Goal: Task Accomplishment & Management: Use online tool/utility

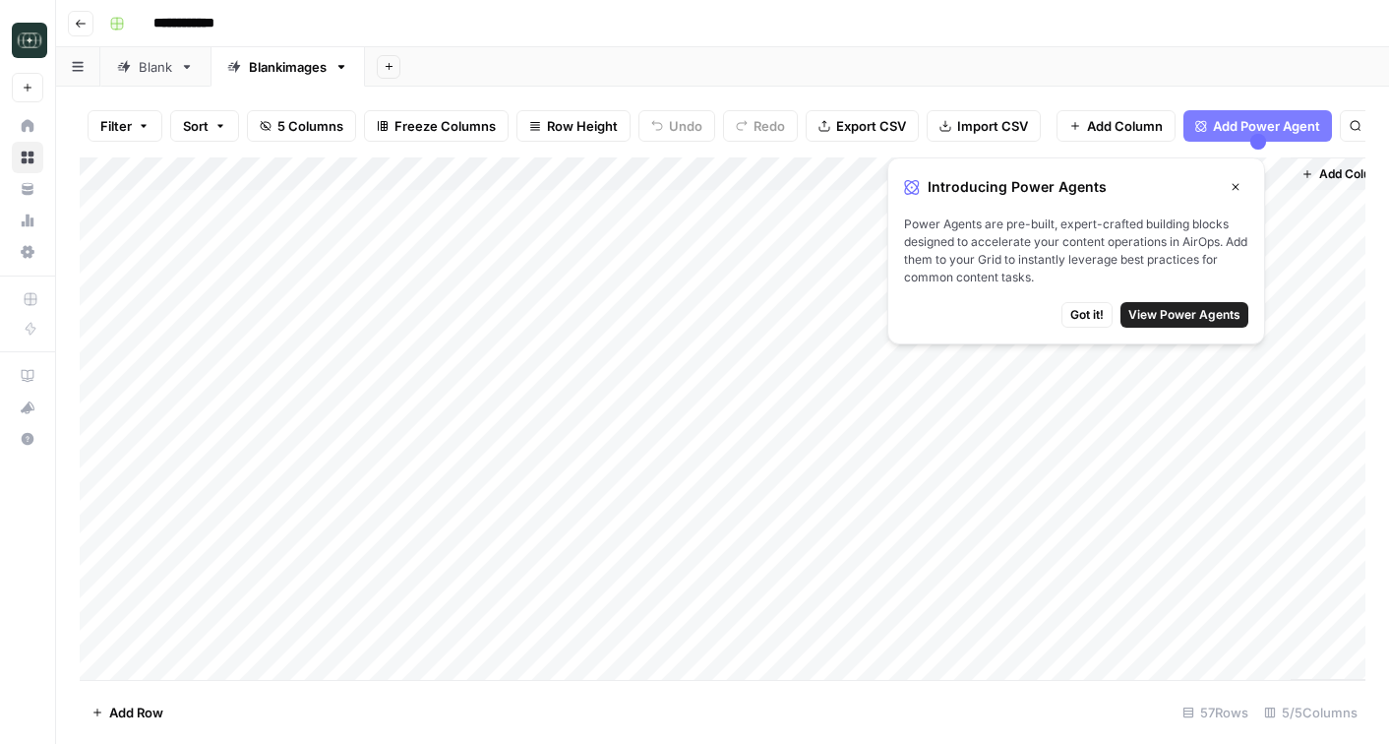
click at [329, 207] on div "Add Column" at bounding box center [723, 418] width 1286 height 522
click at [1092, 319] on span "Got it!" at bounding box center [1087, 315] width 33 height 18
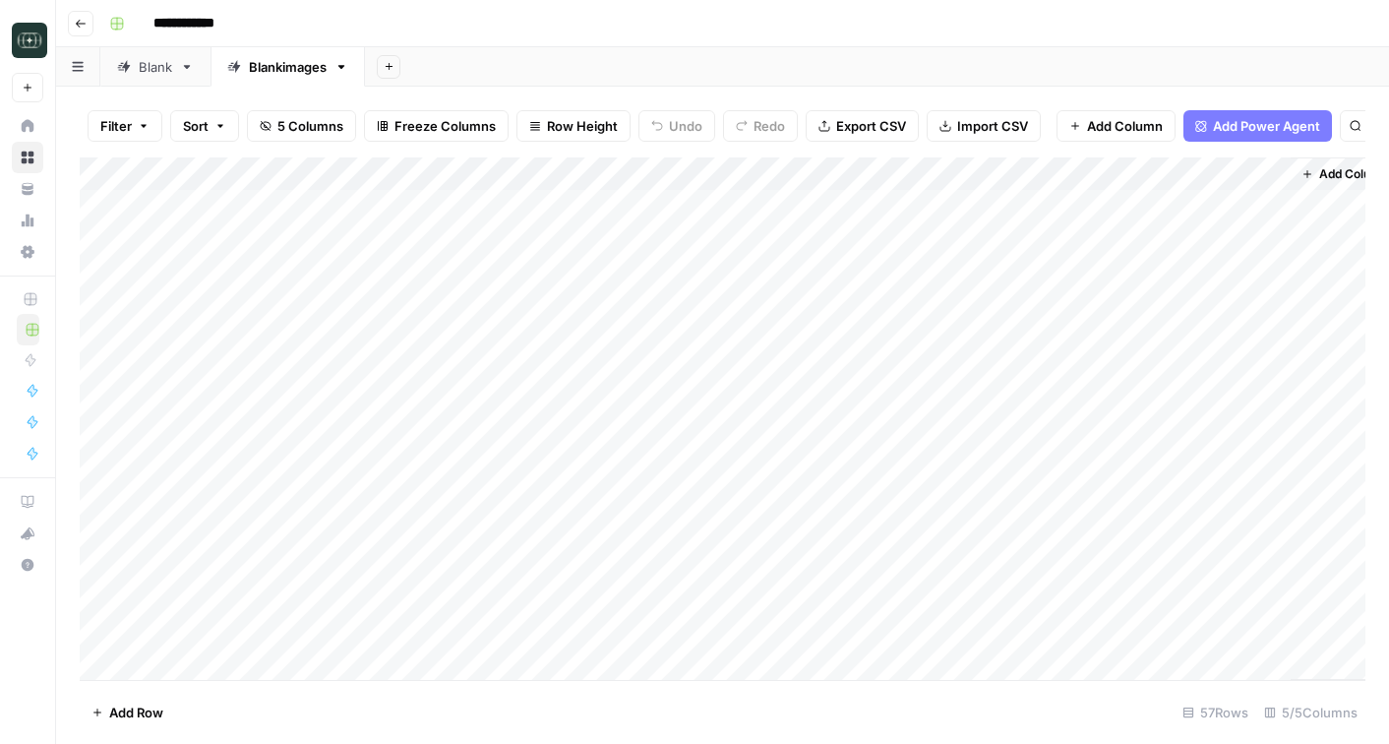
click at [930, 207] on div "Add Column" at bounding box center [723, 418] width 1286 height 522
click at [991, 203] on div "Add Column" at bounding box center [723, 418] width 1286 height 522
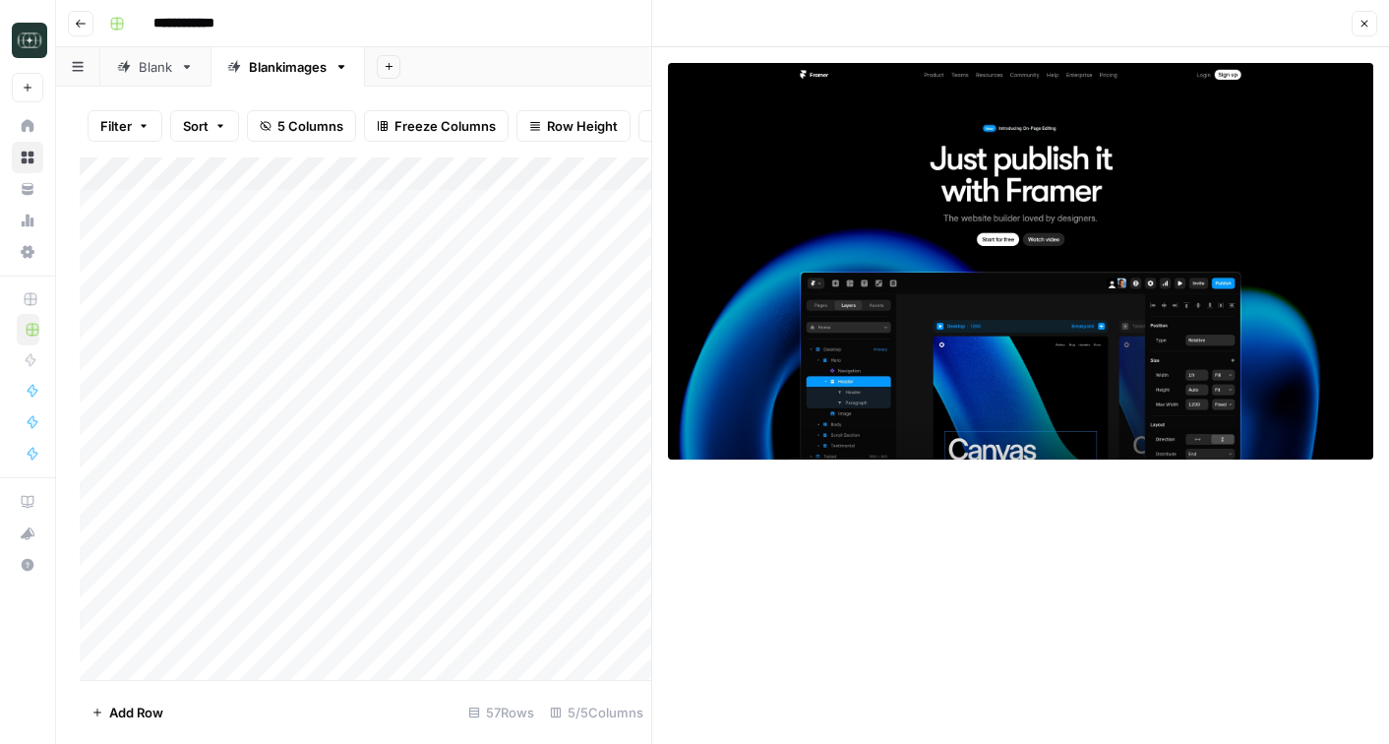
click at [614, 27] on div "**********" at bounding box center [735, 23] width 1268 height 31
click at [1359, 23] on icon "button" at bounding box center [1365, 24] width 12 height 12
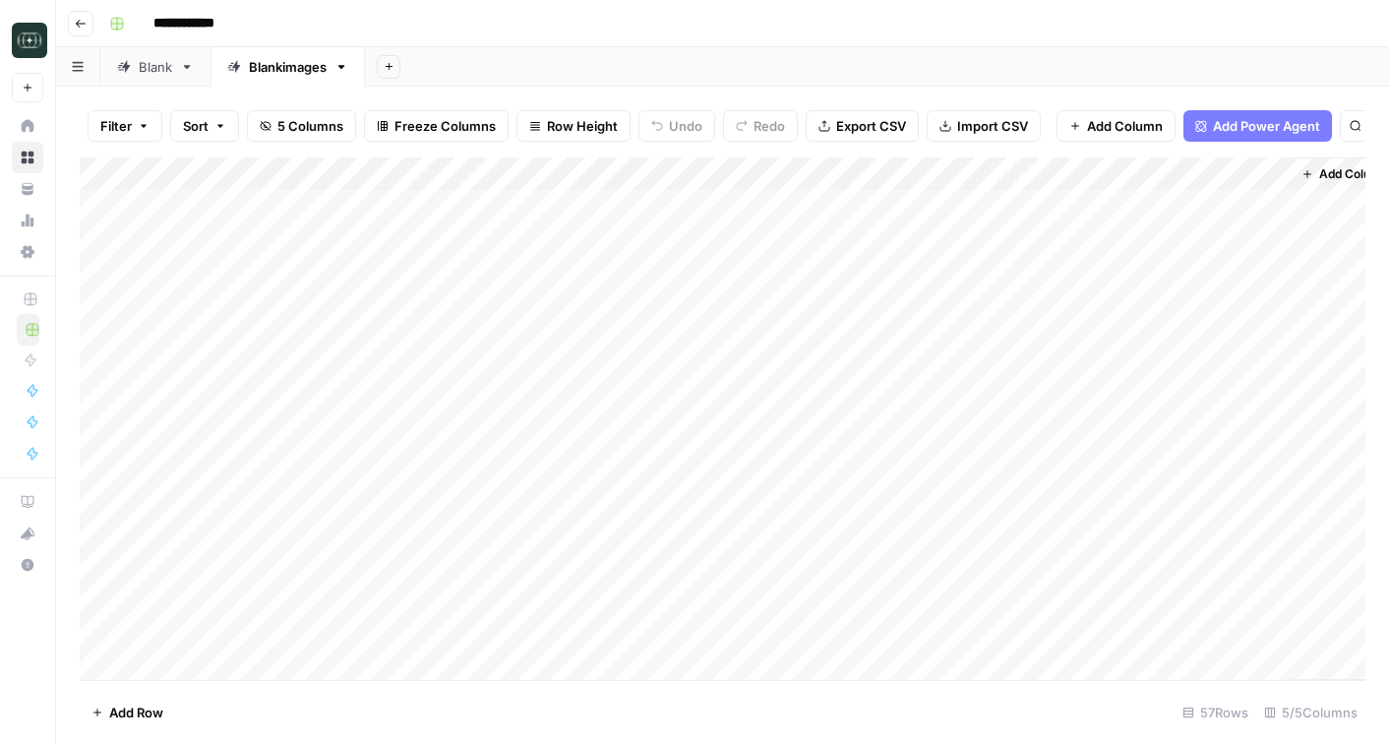
click at [994, 168] on div "Add Column" at bounding box center [723, 418] width 1286 height 522
click at [728, 38] on header "**********" at bounding box center [722, 23] width 1333 height 47
click at [693, 22] on div "**********" at bounding box center [735, 23] width 1268 height 31
click at [603, 97] on div "Filter Sort 5 Columns Freeze Columns Row Height Undo Redo Export CSV Import CSV…" at bounding box center [723, 125] width 1286 height 63
click at [919, 203] on div "Add Column" at bounding box center [723, 418] width 1286 height 522
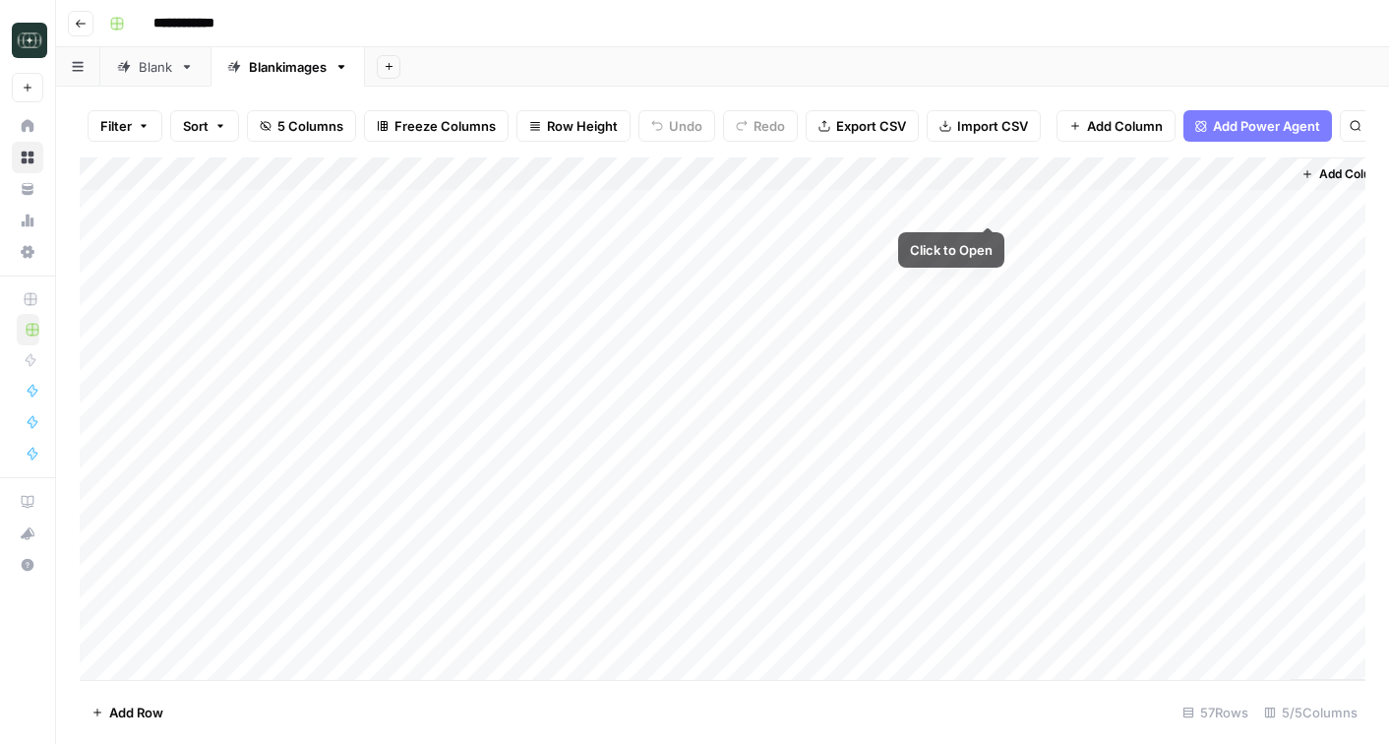
click at [939, 181] on div "Add Column" at bounding box center [723, 418] width 1286 height 522
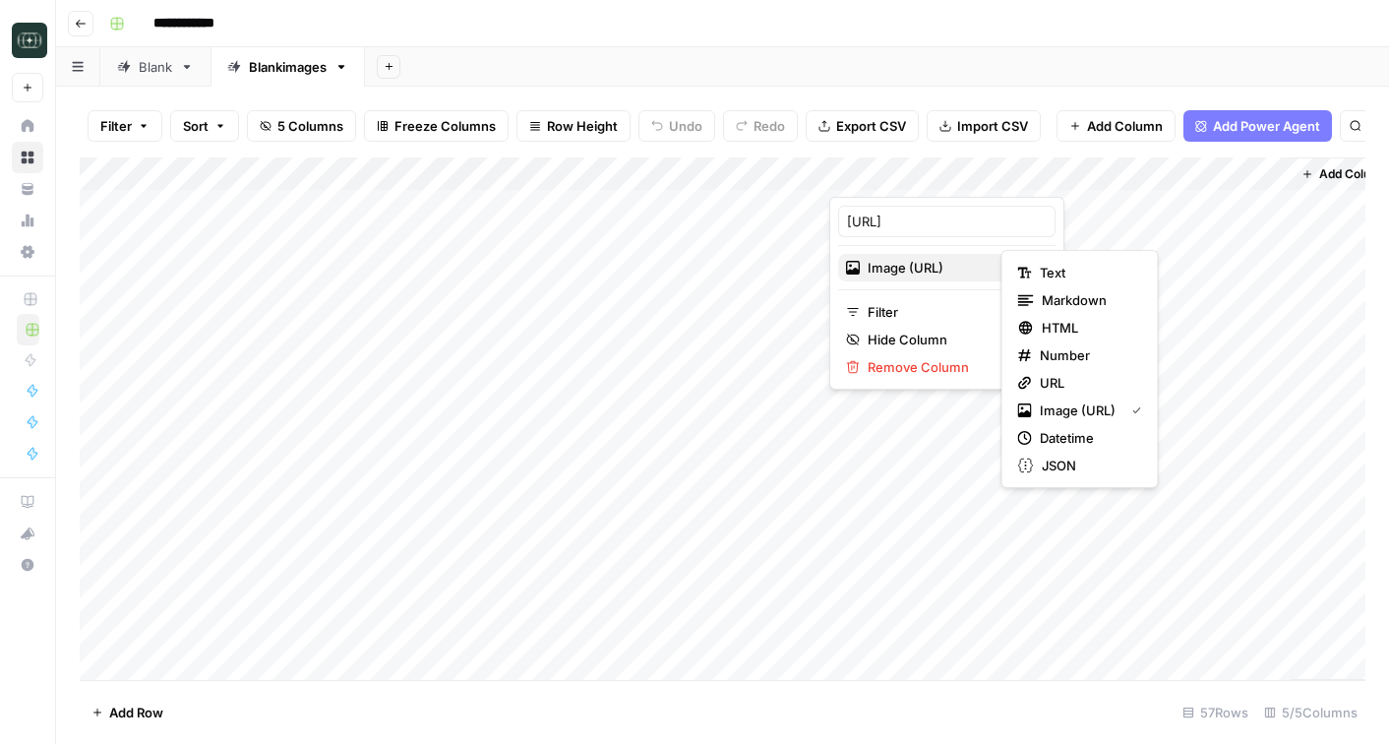
click at [915, 256] on button "Image (URL)" at bounding box center [946, 268] width 217 height 28
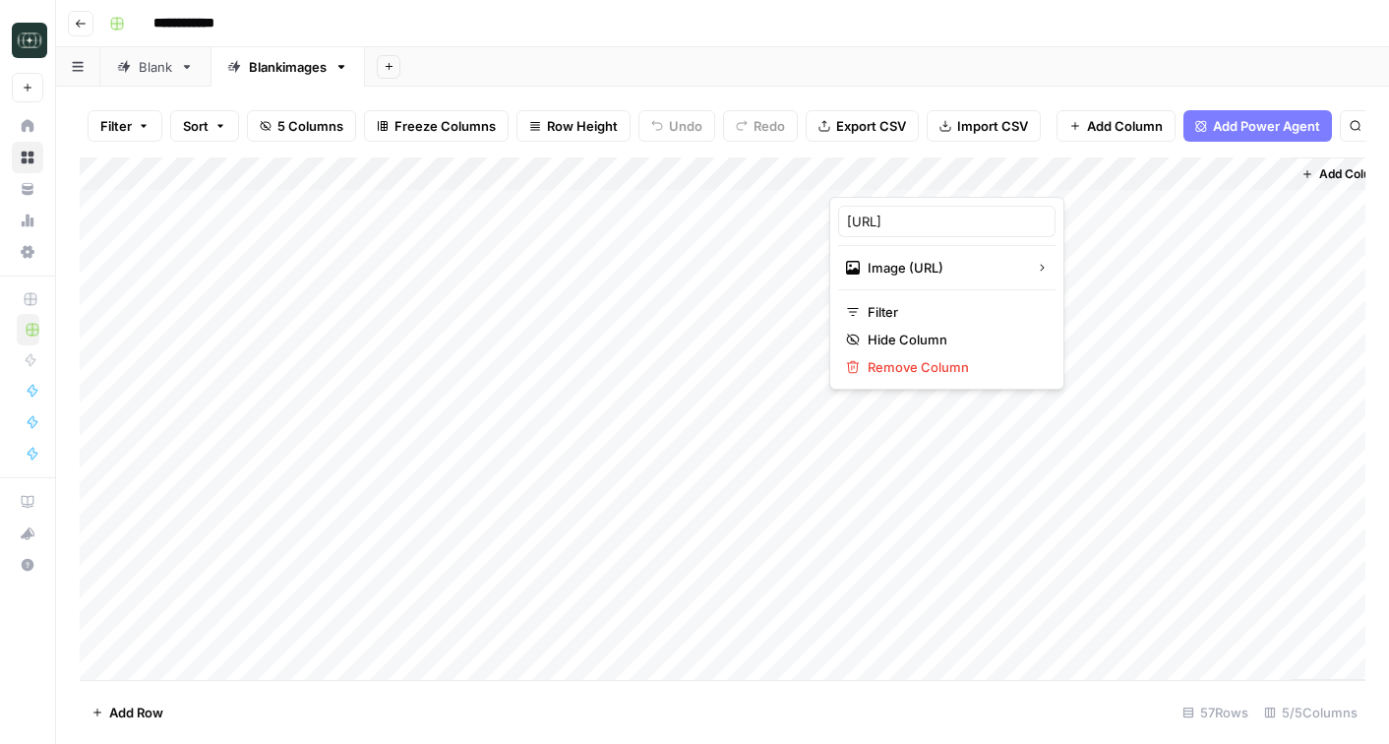
click at [964, 41] on header "**********" at bounding box center [722, 23] width 1333 height 47
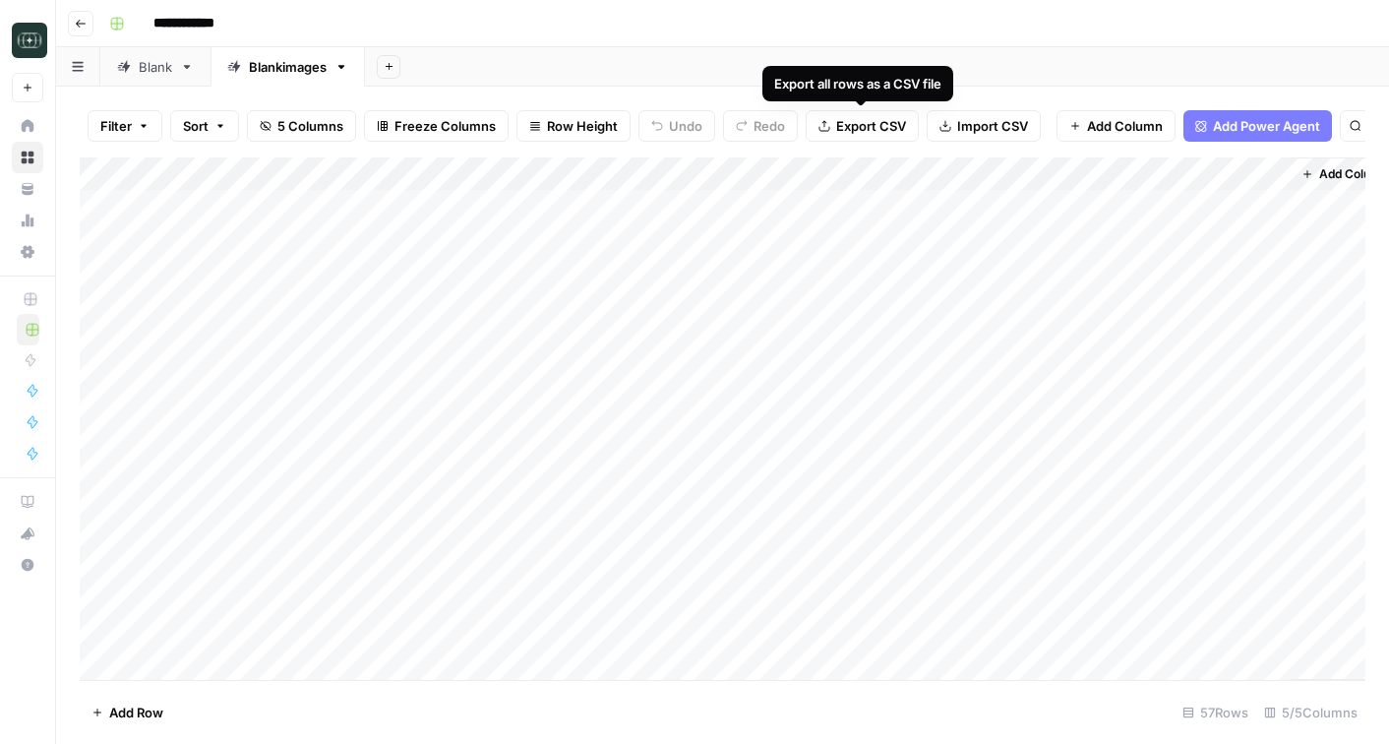
click at [857, 136] on button "Export CSV" at bounding box center [862, 125] width 113 height 31
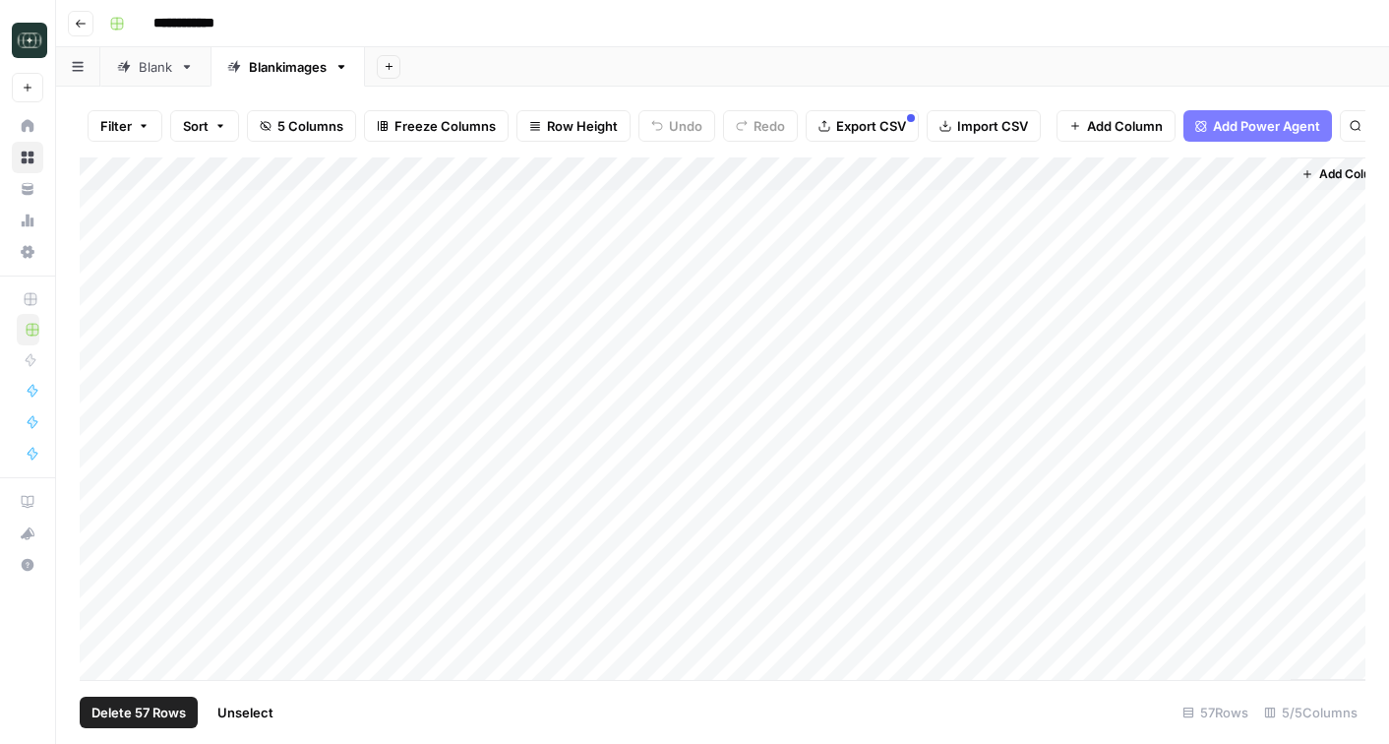
click at [100, 174] on div "Add Column" at bounding box center [723, 418] width 1286 height 522
click at [873, 124] on span "Export CSV" at bounding box center [871, 126] width 70 height 20
click at [859, 210] on div "Add Column" at bounding box center [723, 418] width 1286 height 522
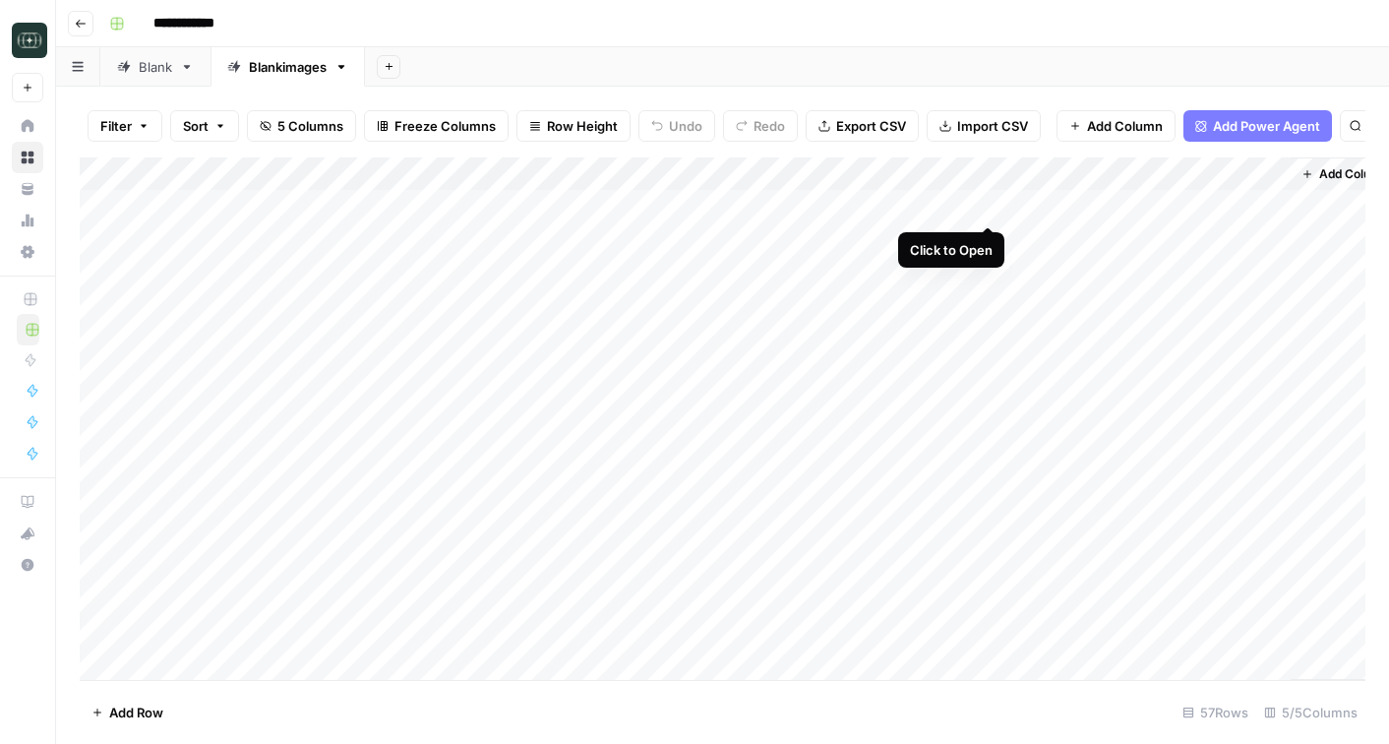
click at [990, 205] on div "Add Column" at bounding box center [723, 418] width 1286 height 522
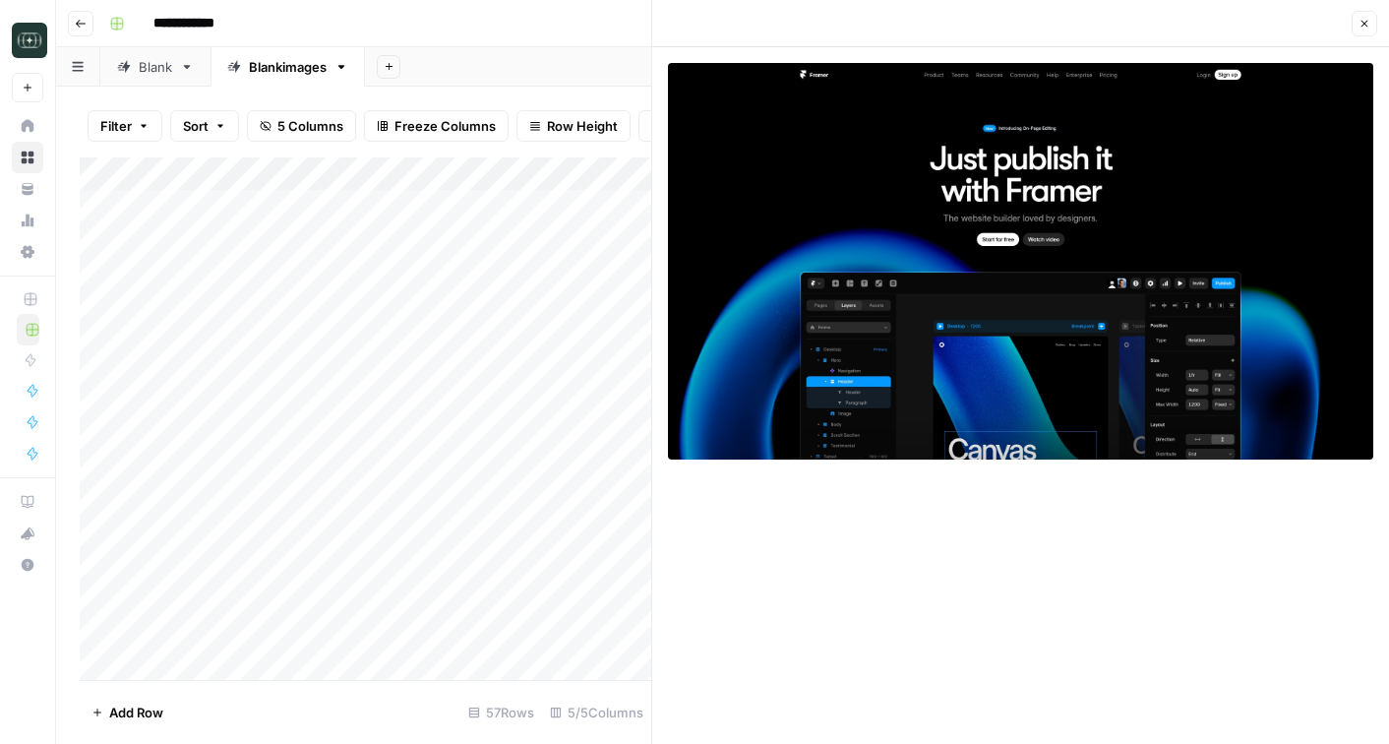
click at [612, 29] on div "**********" at bounding box center [735, 23] width 1268 height 31
click at [1363, 22] on icon "button" at bounding box center [1365, 24] width 7 height 7
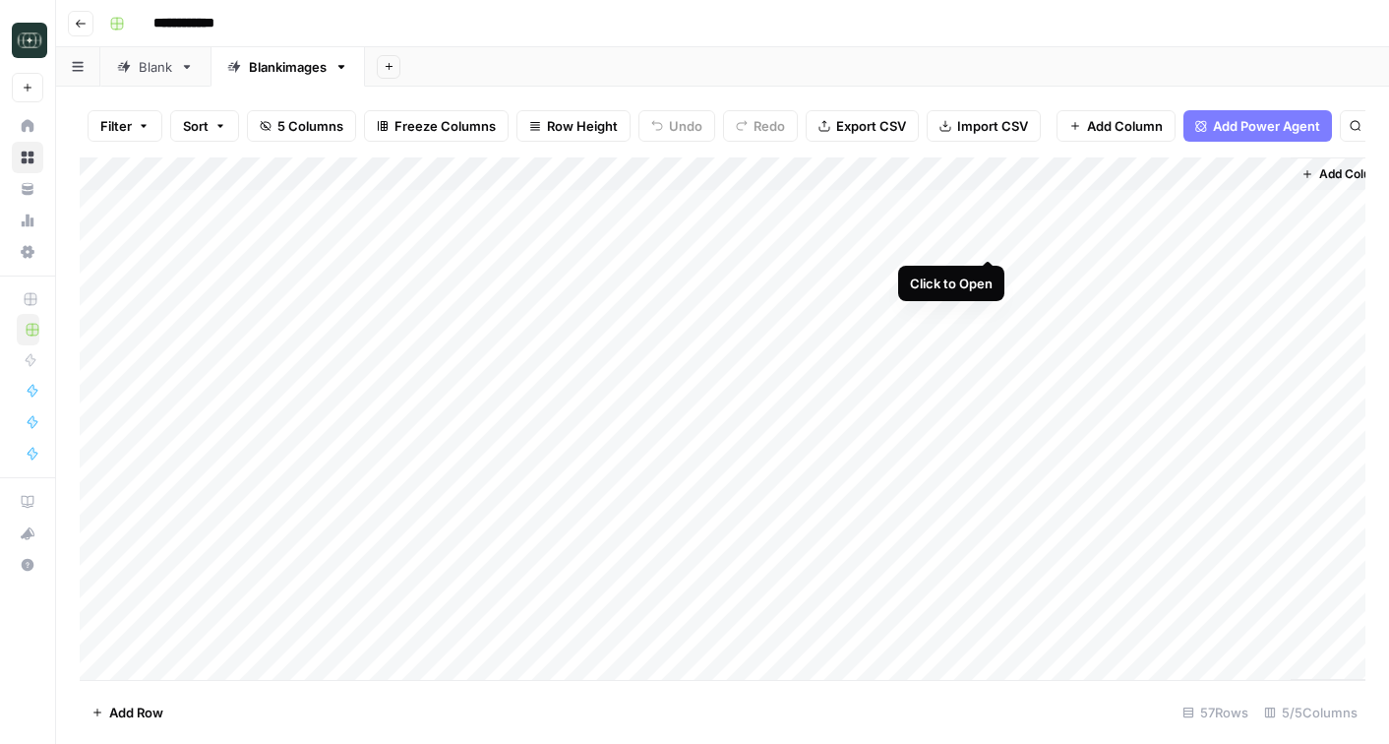
click at [991, 240] on div "Add Column" at bounding box center [723, 418] width 1286 height 522
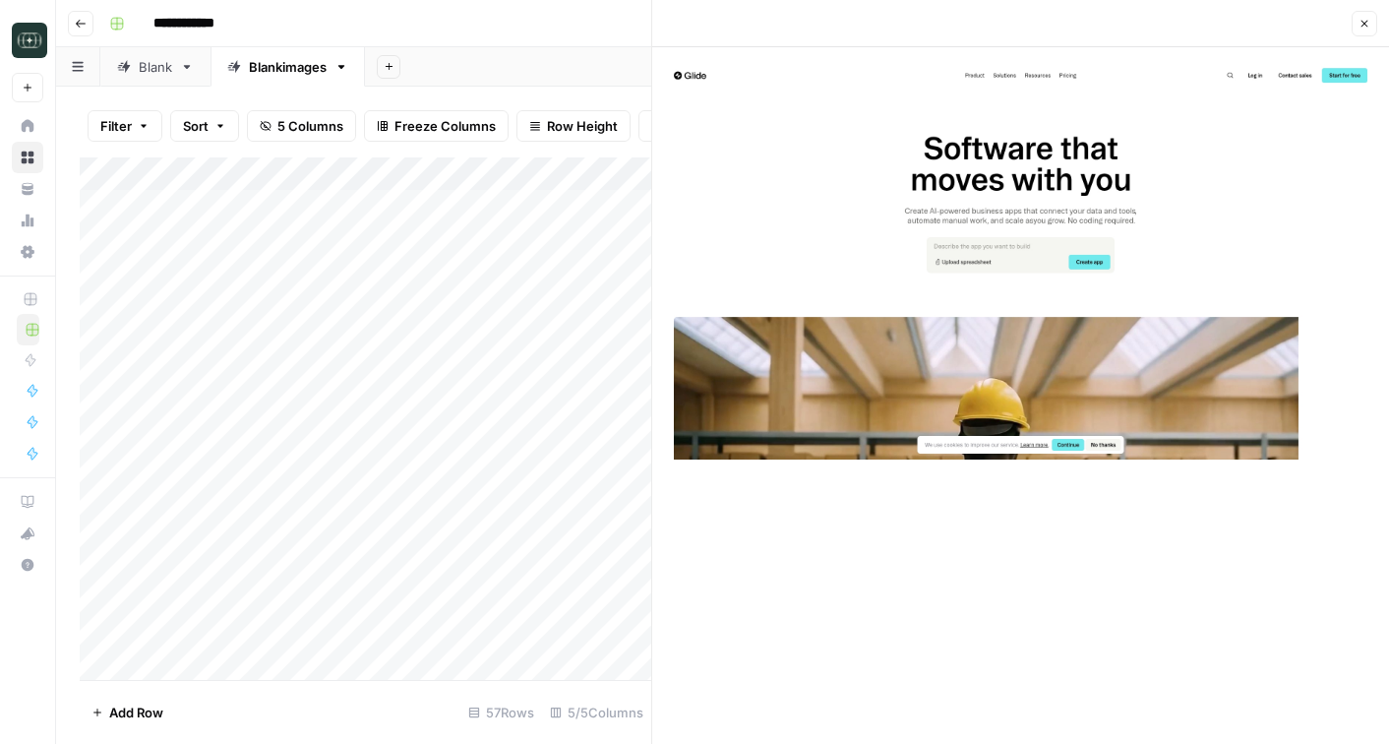
click at [633, 31] on div "**********" at bounding box center [735, 23] width 1268 height 31
click at [1370, 22] on icon "button" at bounding box center [1365, 24] width 12 height 12
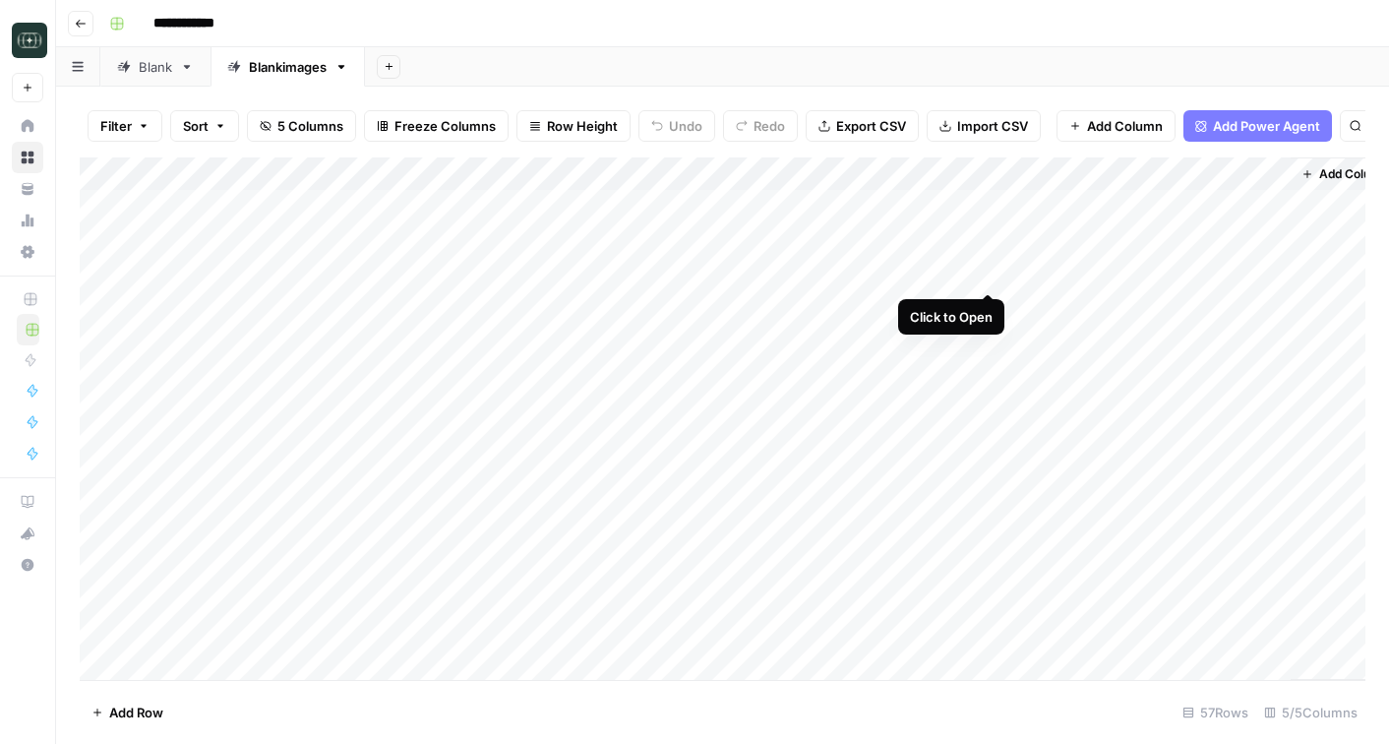
click at [987, 276] on div "Add Column" at bounding box center [723, 418] width 1286 height 522
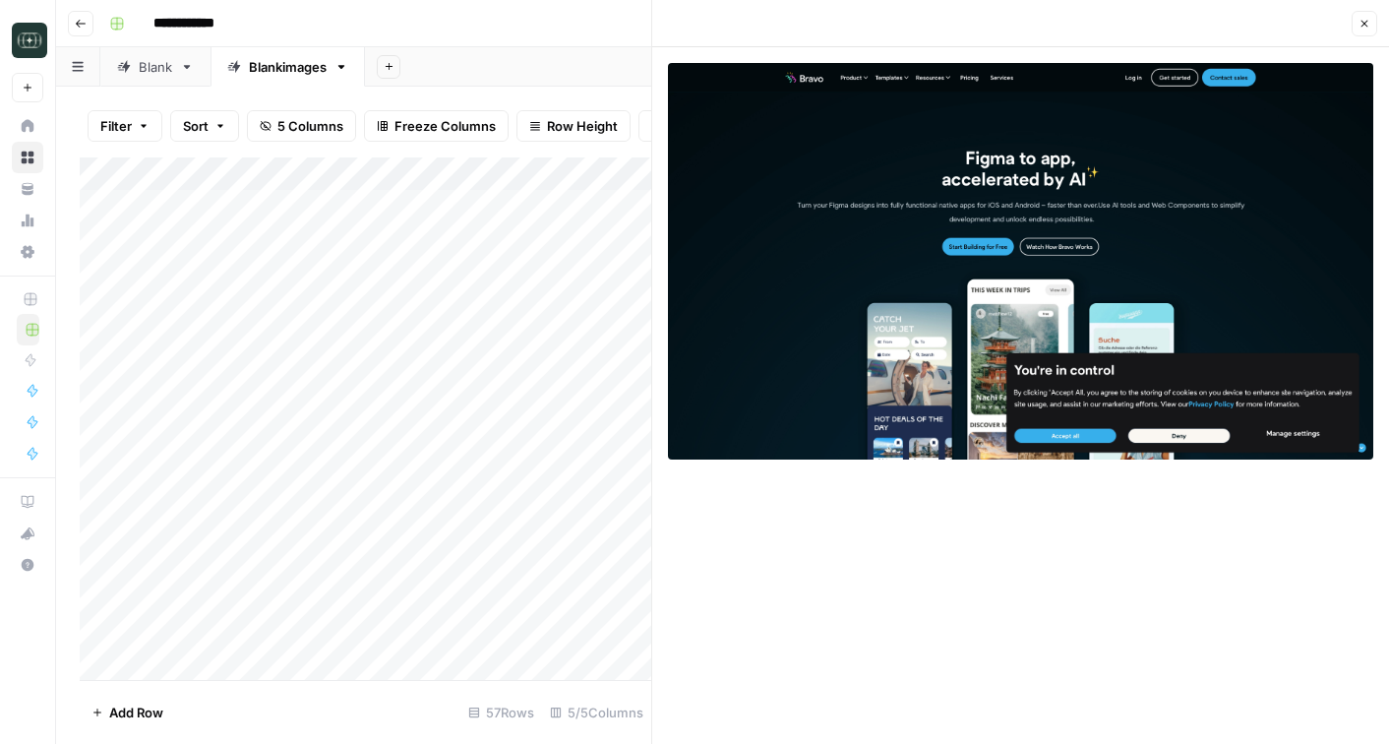
click at [1368, 26] on icon "button" at bounding box center [1365, 24] width 12 height 12
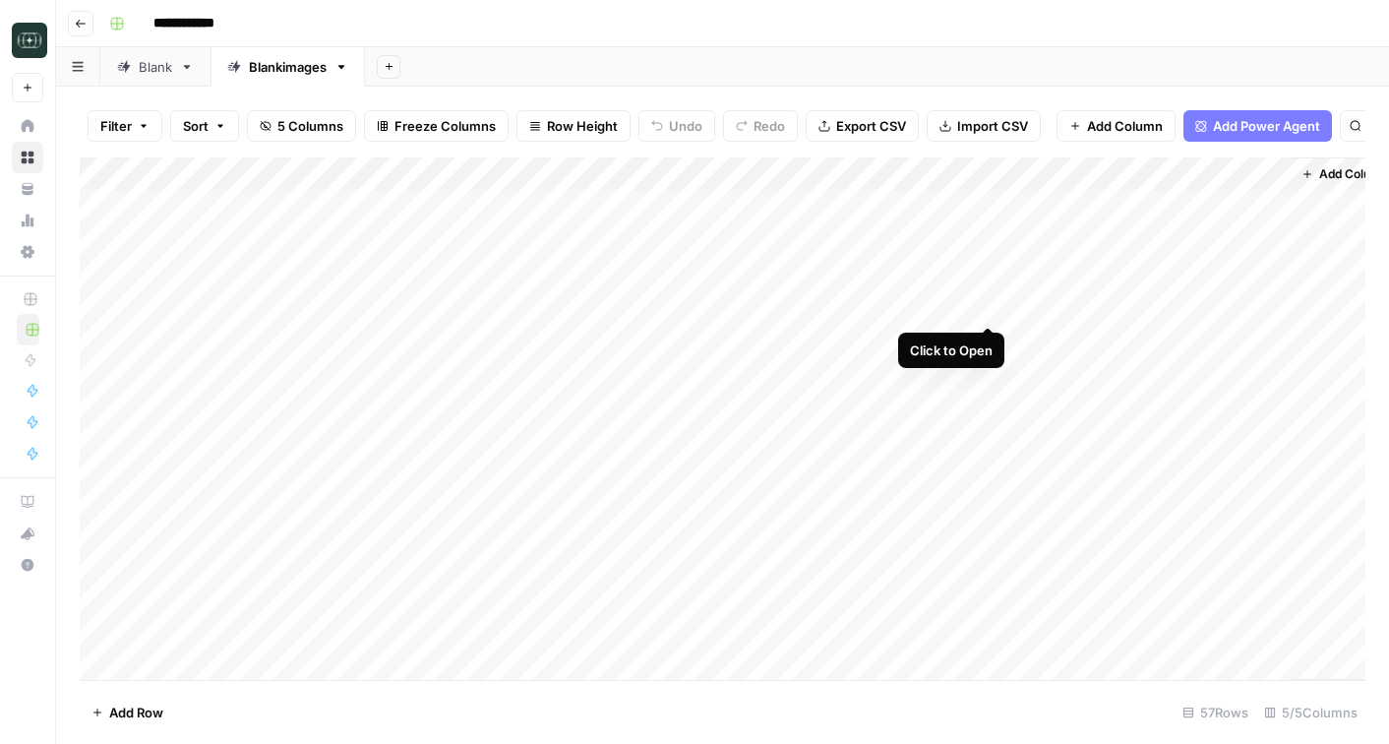
click at [990, 303] on div "Add Column" at bounding box center [723, 418] width 1286 height 522
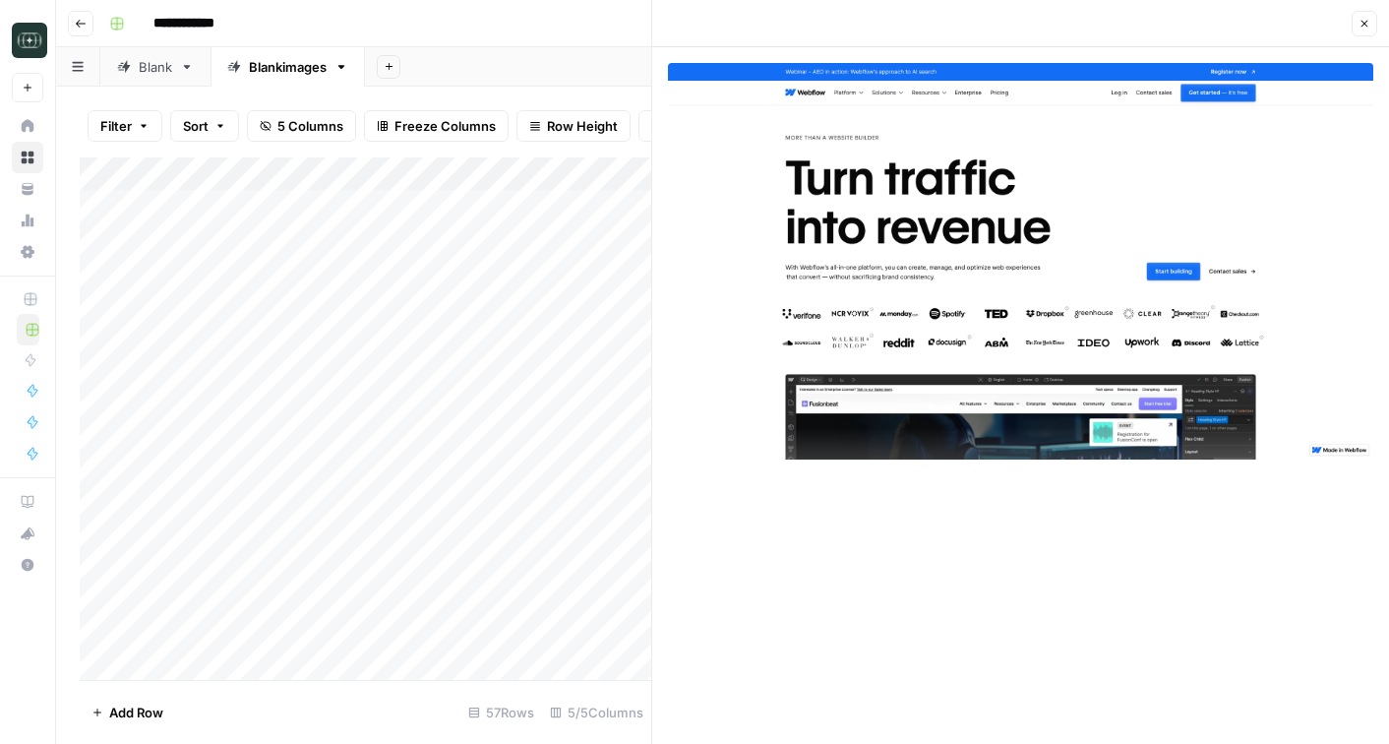
click at [1371, 32] on button "Close" at bounding box center [1365, 24] width 26 height 26
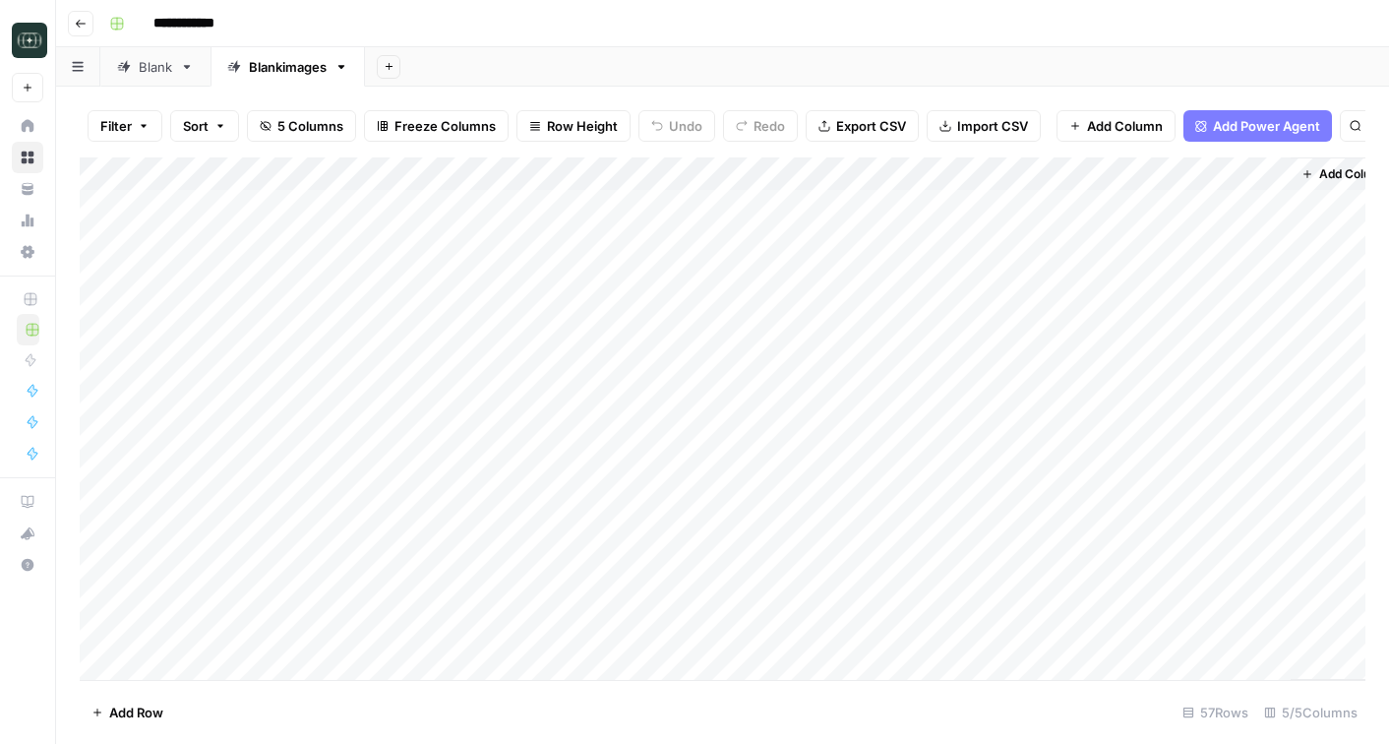
click at [992, 334] on div "Add Column" at bounding box center [723, 418] width 1286 height 522
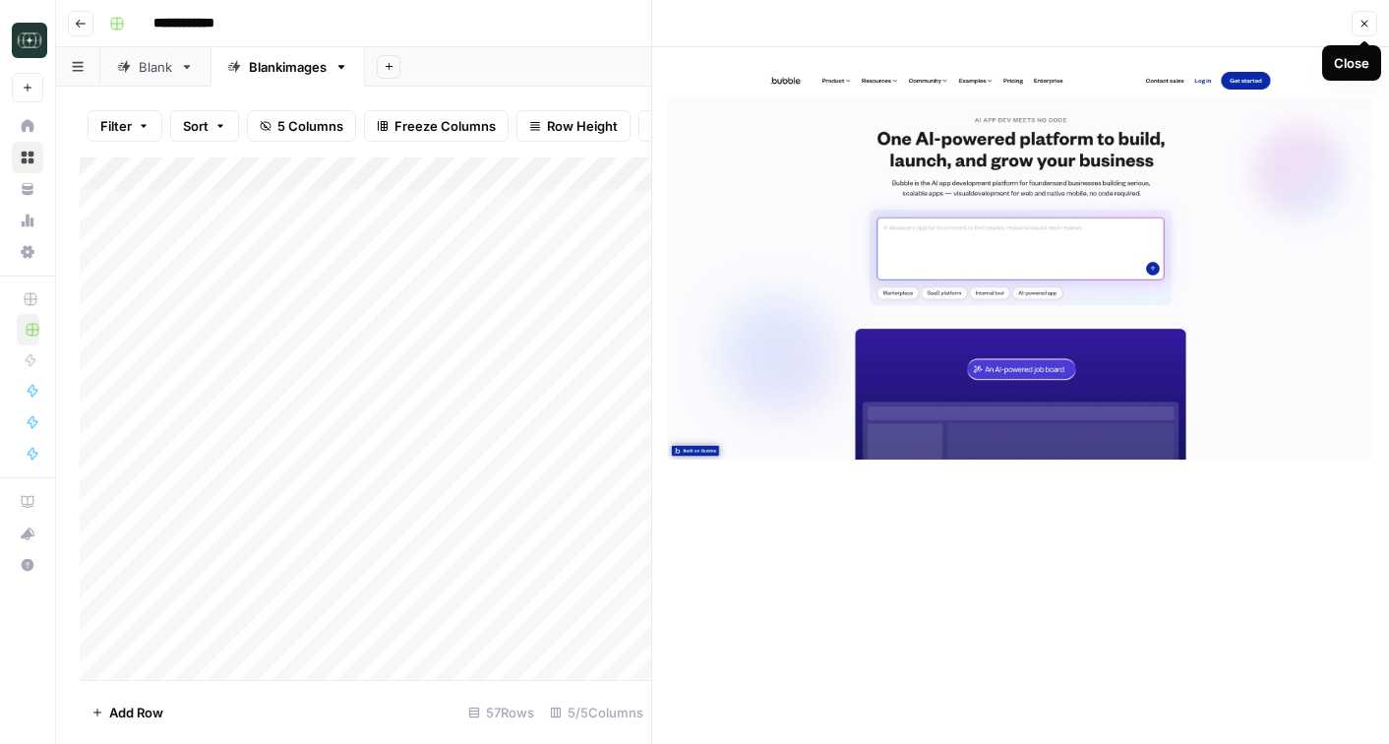
click at [1368, 17] on button "Close" at bounding box center [1365, 24] width 26 height 26
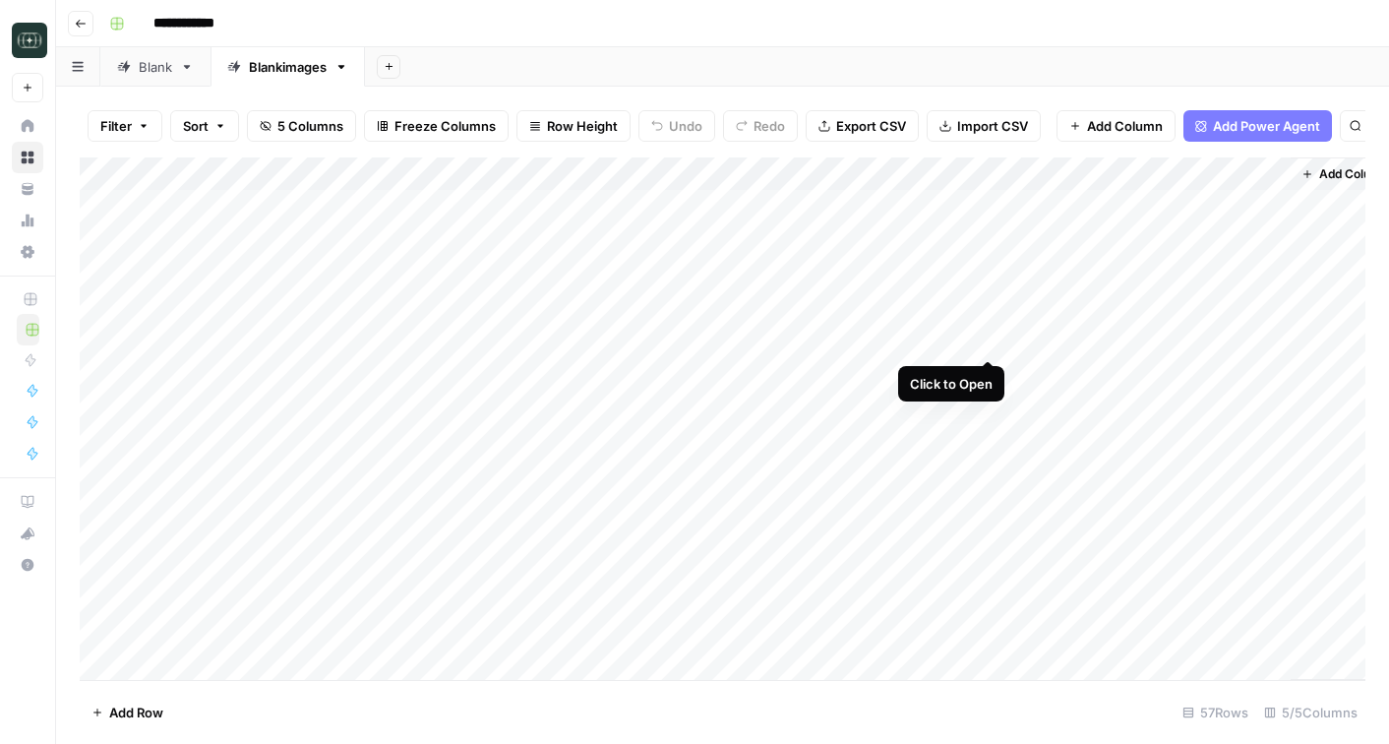
click at [989, 343] on div "Add Column" at bounding box center [723, 418] width 1286 height 522
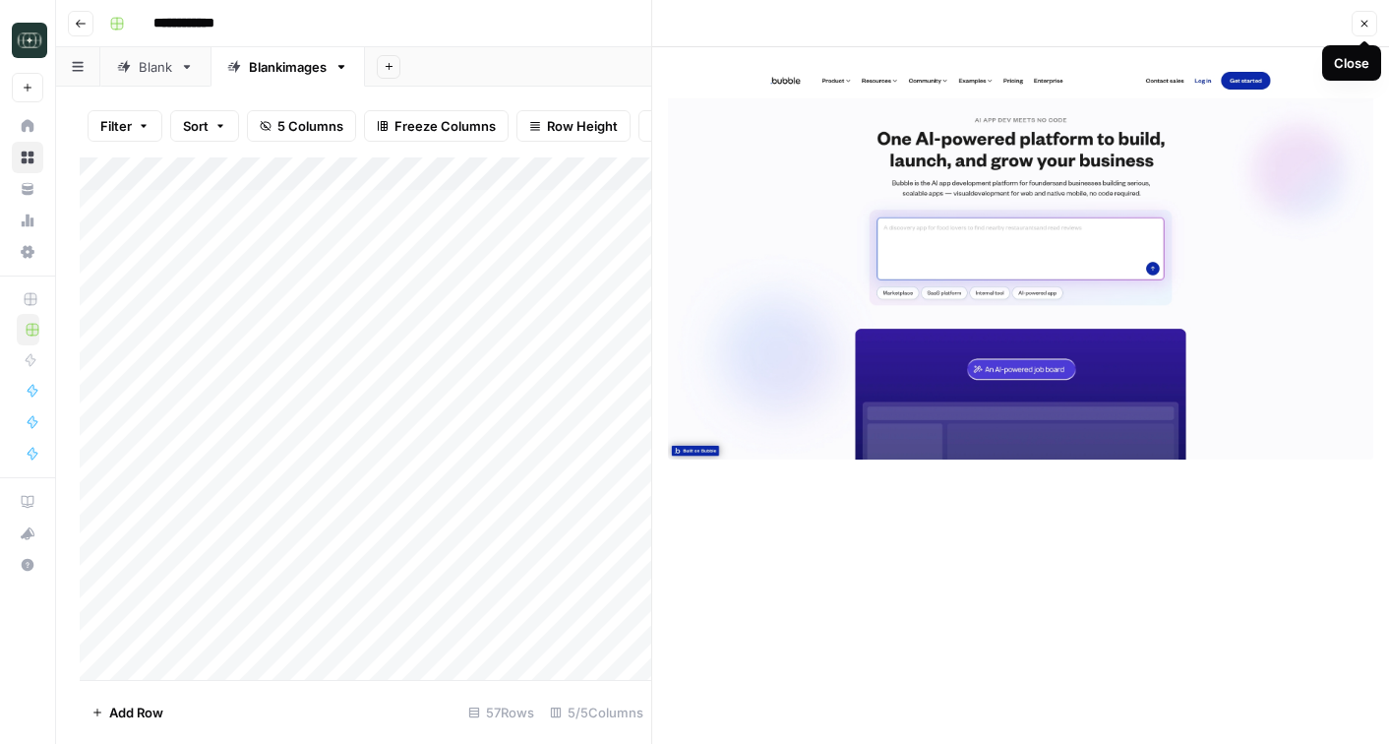
click at [1364, 26] on icon "button" at bounding box center [1365, 24] width 12 height 12
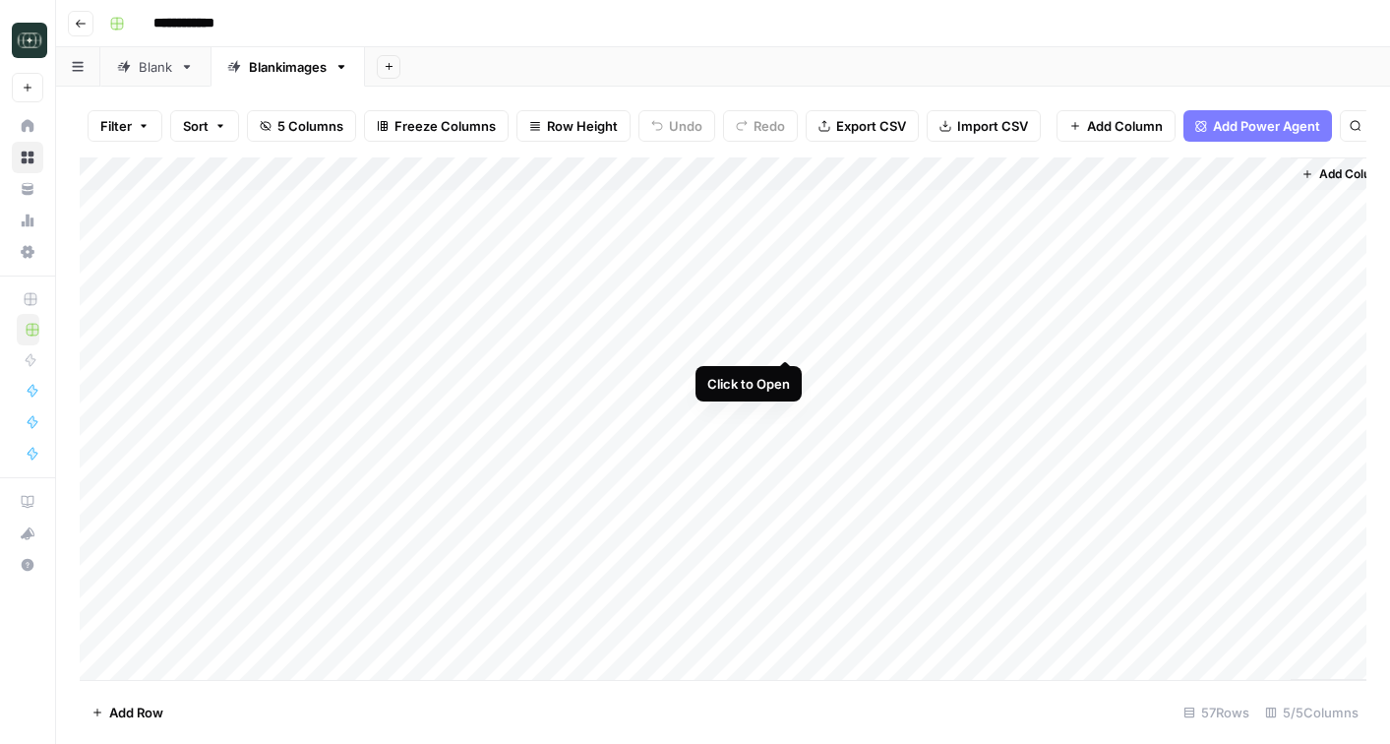
click at [782, 337] on div "Add Column" at bounding box center [723, 418] width 1287 height 522
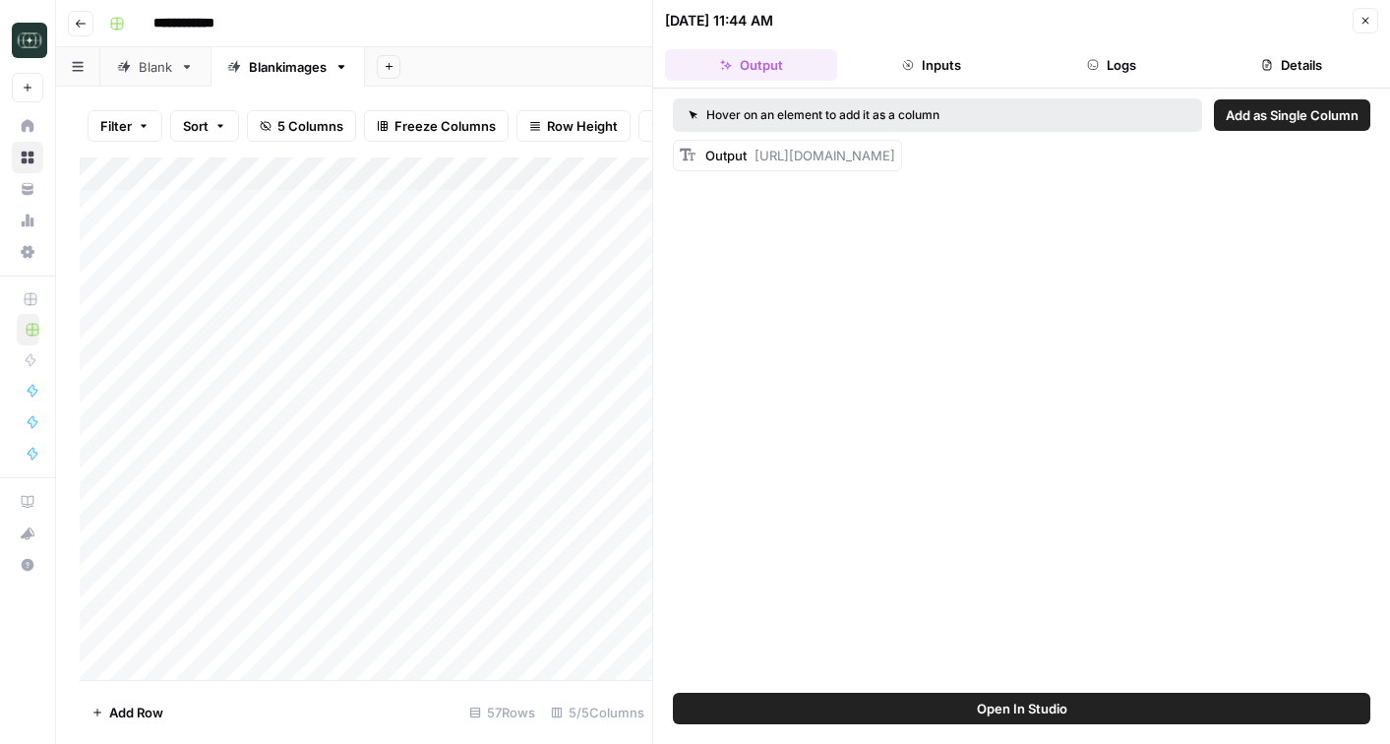
click at [541, 340] on div "Add Column" at bounding box center [366, 418] width 573 height 522
click at [1357, 19] on button "Close" at bounding box center [1366, 21] width 26 height 26
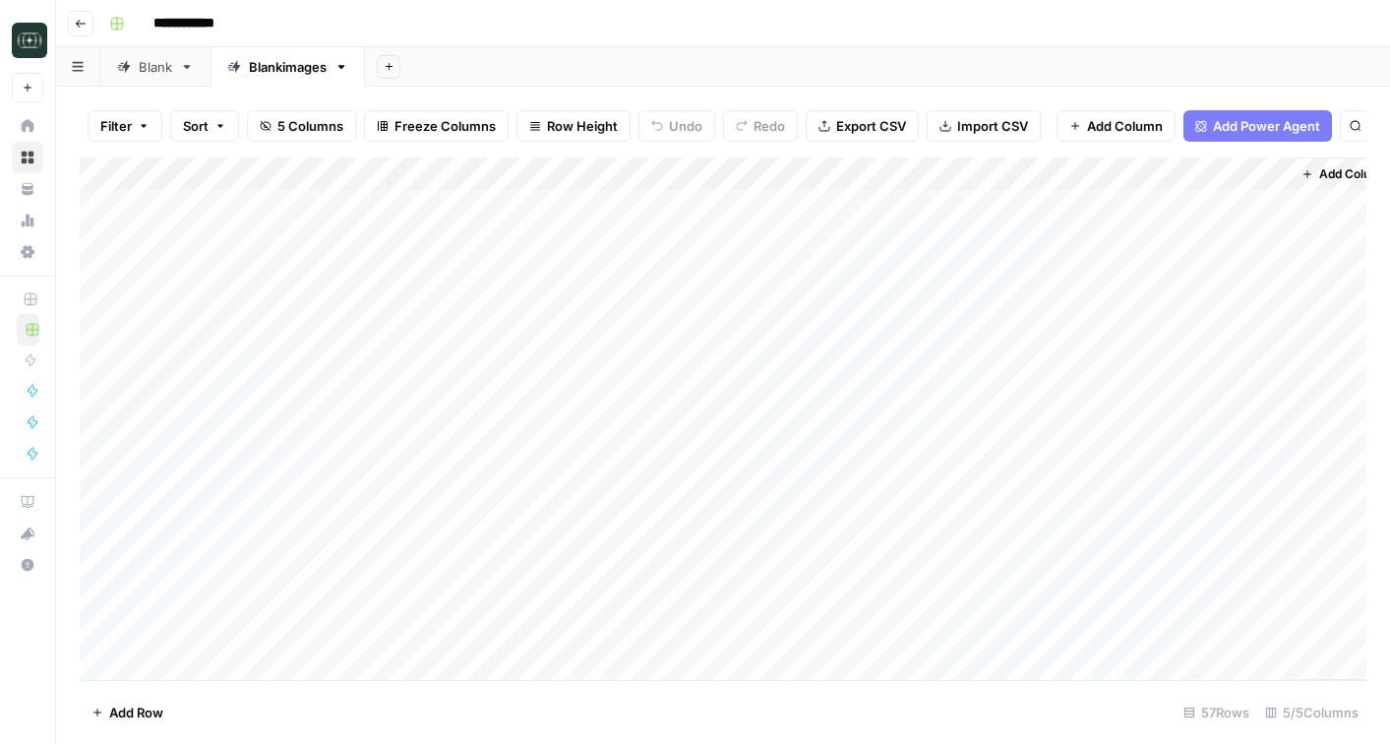
click at [569, 341] on div "Add Column" at bounding box center [723, 418] width 1287 height 522
click at [568, 301] on div "Add Column" at bounding box center [723, 418] width 1287 height 522
click at [439, 373] on div "Add Column" at bounding box center [723, 418] width 1287 height 522
click at [636, 337] on div "Add Column" at bounding box center [723, 418] width 1287 height 522
click at [988, 344] on div "Add Column" at bounding box center [723, 418] width 1287 height 522
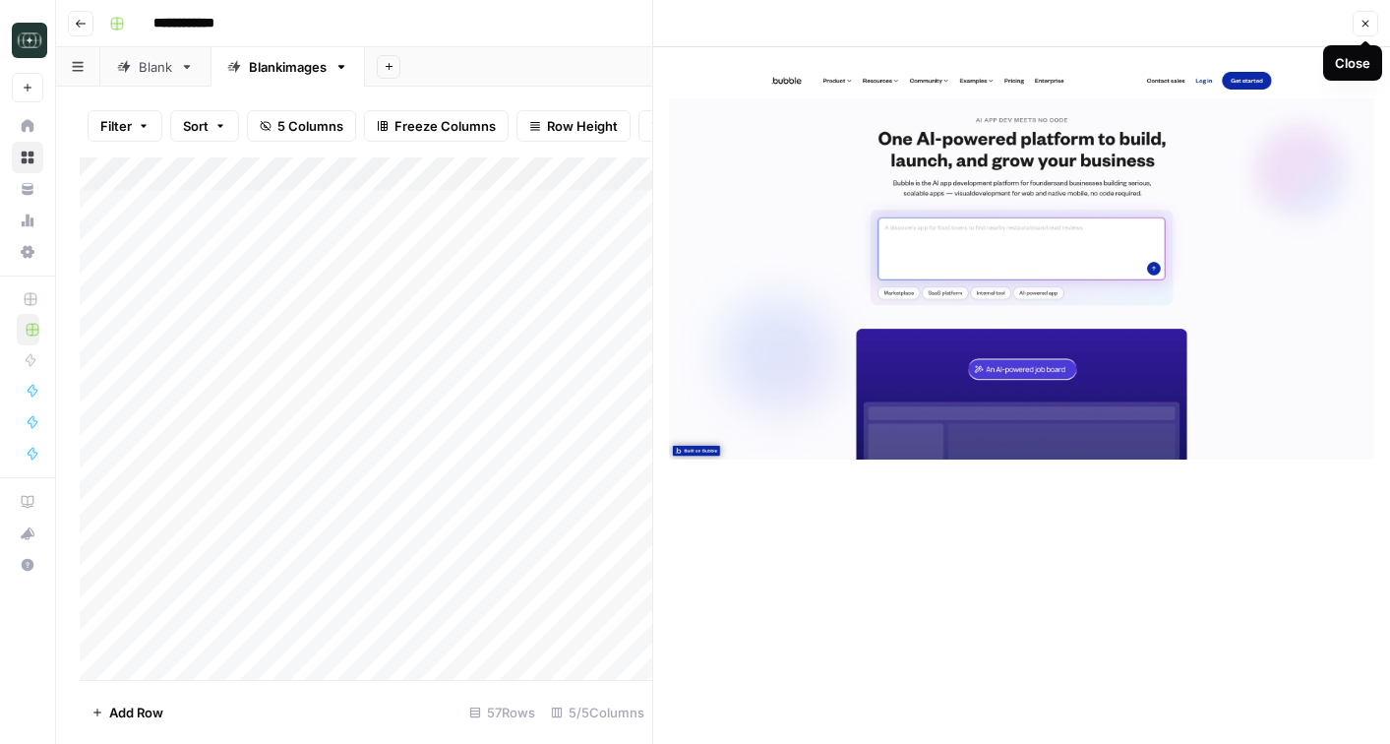
click at [1368, 18] on icon "button" at bounding box center [1366, 24] width 12 height 12
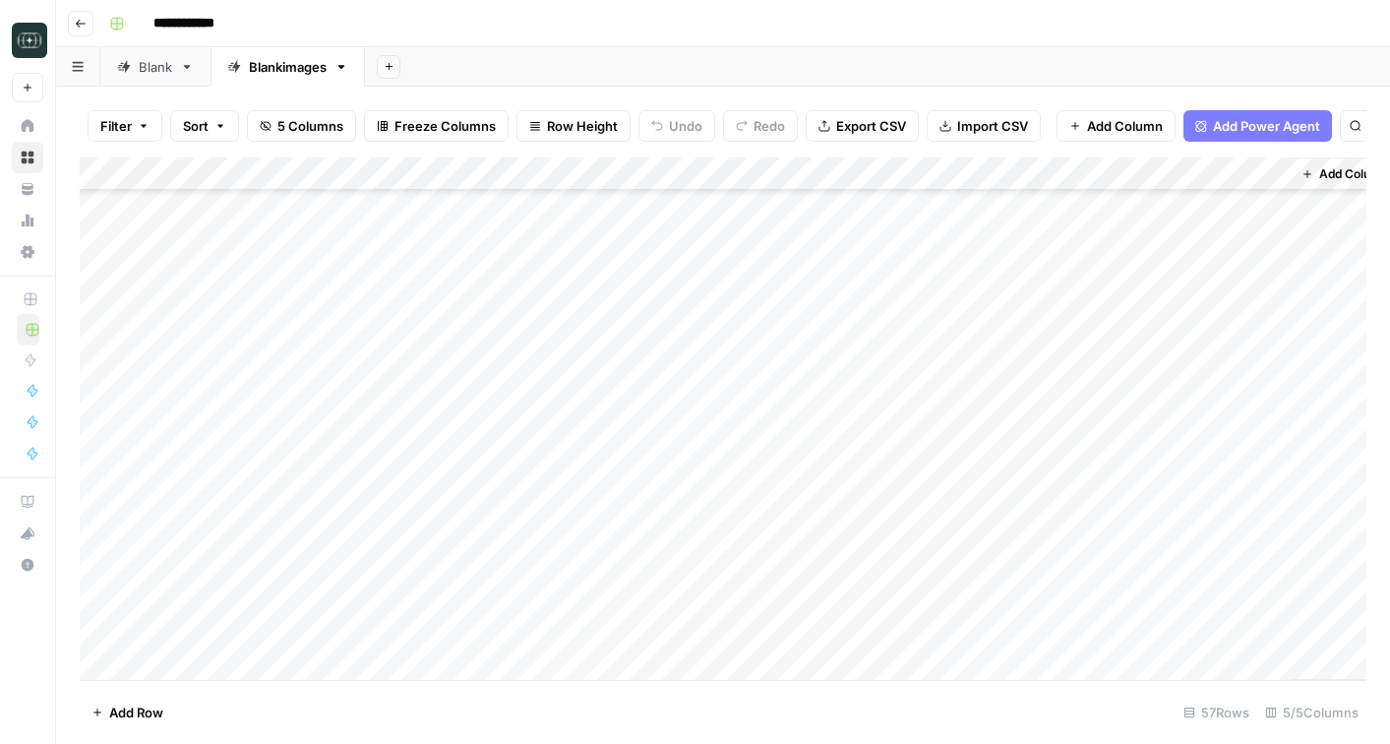
scroll to position [605, 0]
click at [783, 304] on div "Add Column" at bounding box center [723, 418] width 1287 height 522
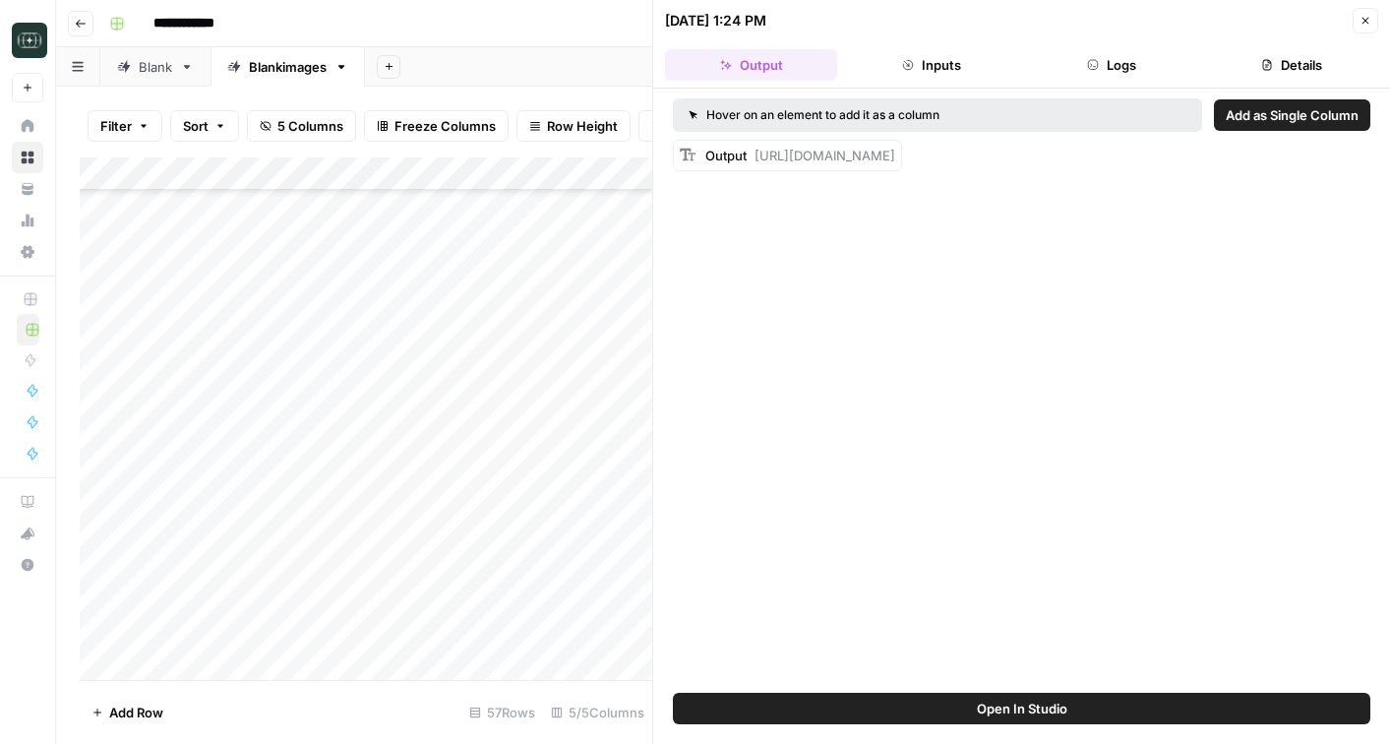
click at [1366, 15] on icon "button" at bounding box center [1366, 21] width 12 height 12
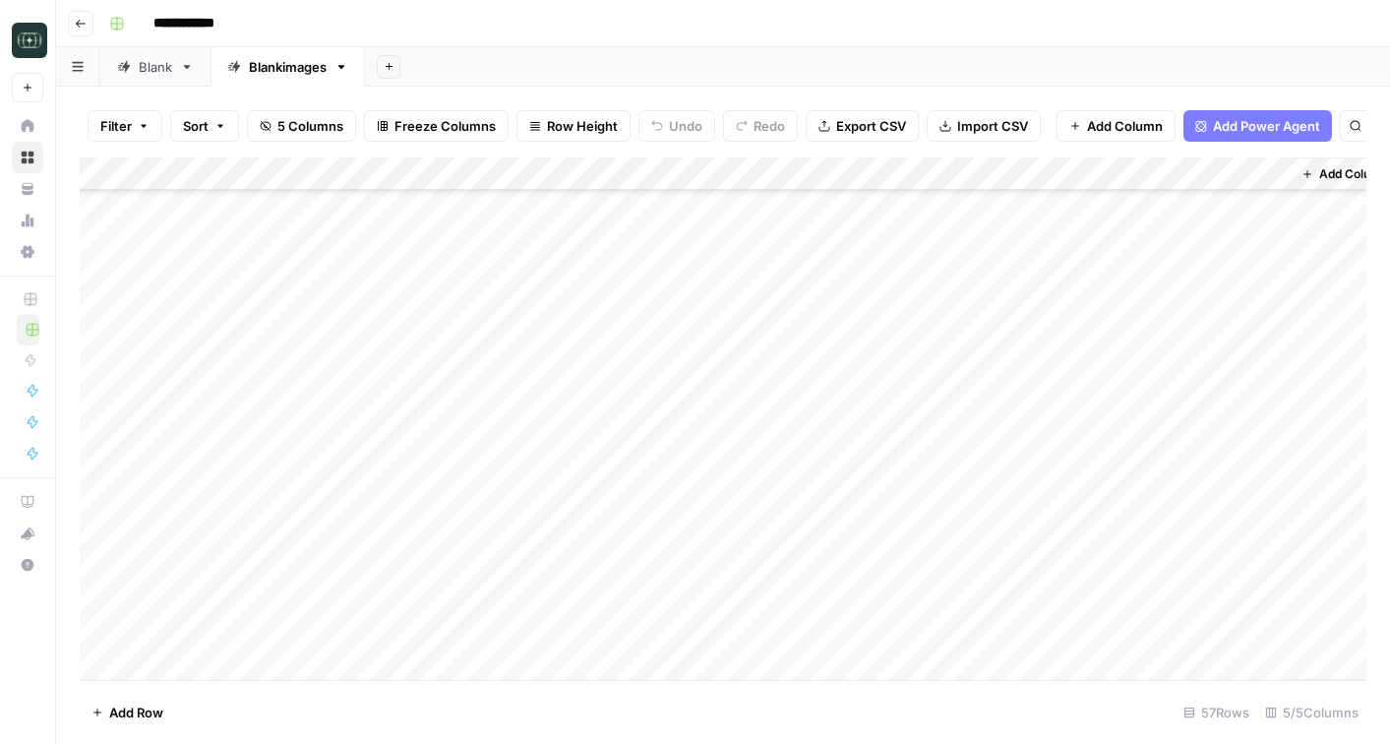
scroll to position [507, 0]
